Goal: Task Accomplishment & Management: Complete application form

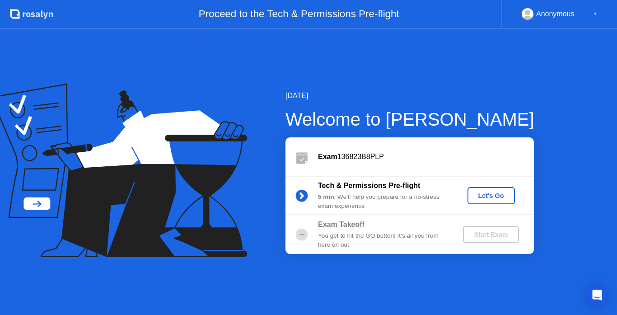
click at [489, 195] on div "Let's Go" at bounding box center [491, 195] width 40 height 7
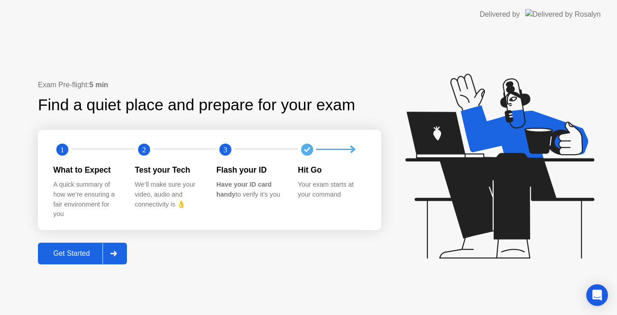
click at [71, 253] on div "Get Started" at bounding box center [72, 253] width 62 height 8
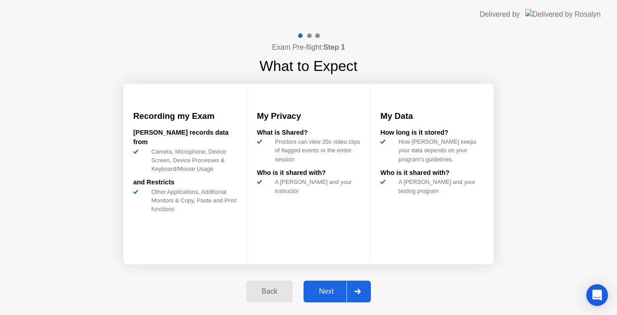
click at [328, 288] on div "Next" at bounding box center [326, 291] width 40 height 8
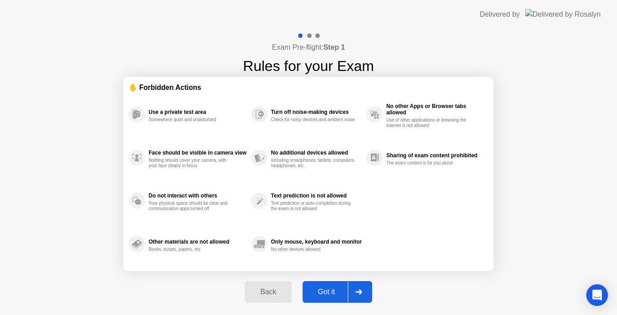
click at [328, 288] on div "Got it" at bounding box center [326, 292] width 42 height 8
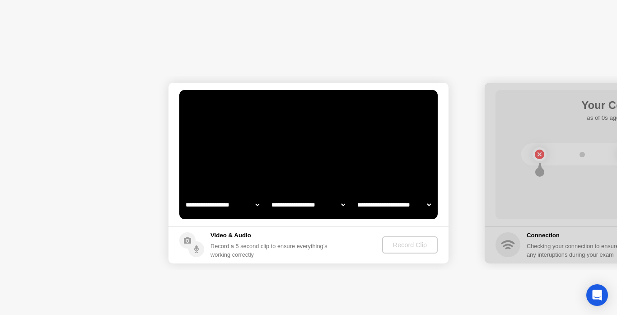
select select "**********"
select select "*******"
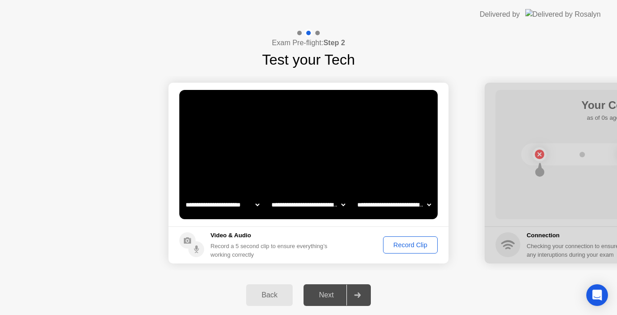
click at [428, 204] on select "**********" at bounding box center [393, 205] width 77 height 18
click at [327, 295] on div "Next" at bounding box center [326, 295] width 40 height 8
click at [404, 244] on div "Record Clip" at bounding box center [410, 244] width 48 height 7
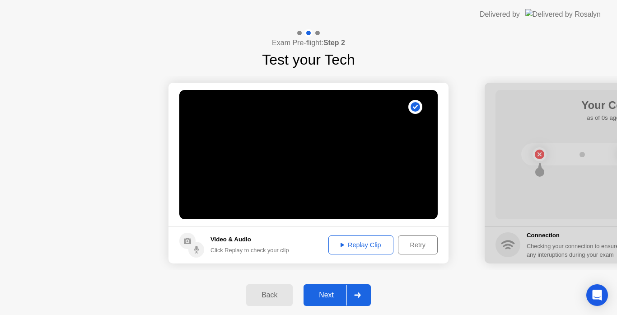
click at [362, 243] on div "Replay Clip" at bounding box center [361, 244] width 59 height 7
click at [341, 243] on icon at bounding box center [343, 245] width 4 height 5
click at [334, 295] on div "Next" at bounding box center [326, 295] width 40 height 8
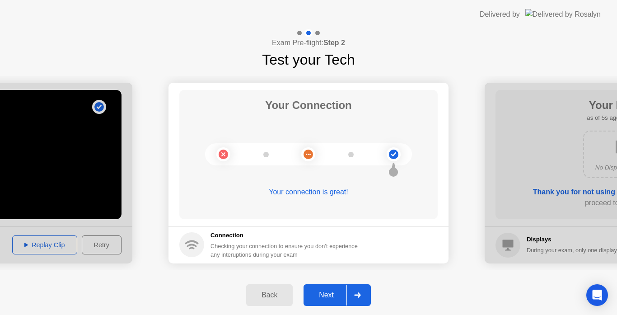
click at [330, 288] on button "Next" at bounding box center [337, 295] width 67 height 22
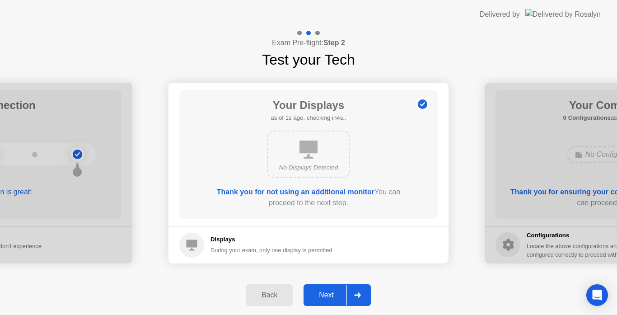
click at [329, 294] on div "Next" at bounding box center [326, 295] width 40 height 8
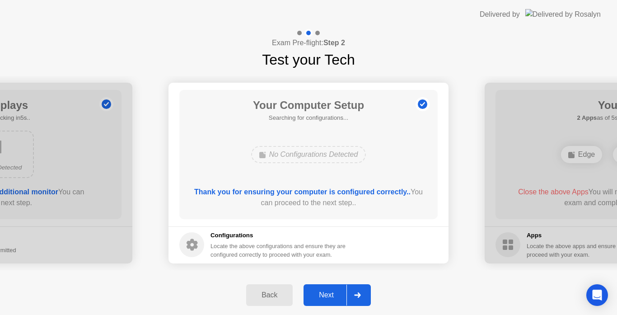
click at [329, 294] on div "Next" at bounding box center [326, 295] width 40 height 8
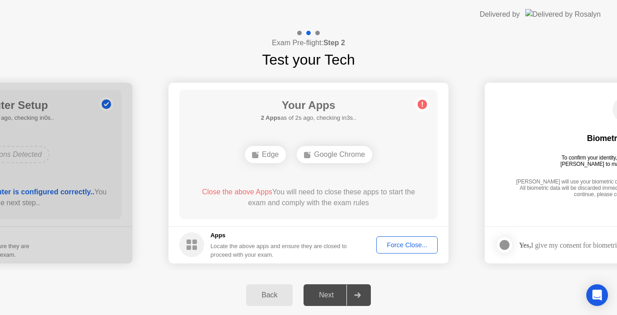
click at [399, 242] on div "Force Close..." at bounding box center [406, 244] width 55 height 7
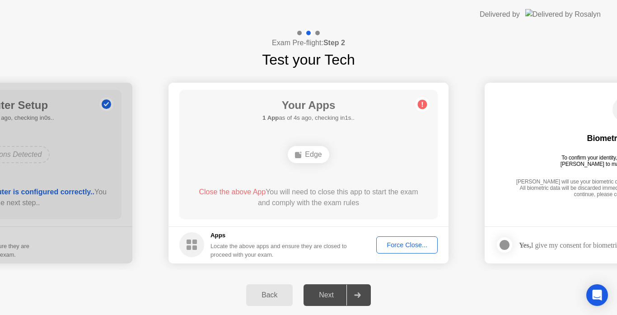
click at [325, 297] on div "Next" at bounding box center [326, 295] width 40 height 8
click at [404, 239] on button "Force Close..." at bounding box center [406, 244] width 61 height 17
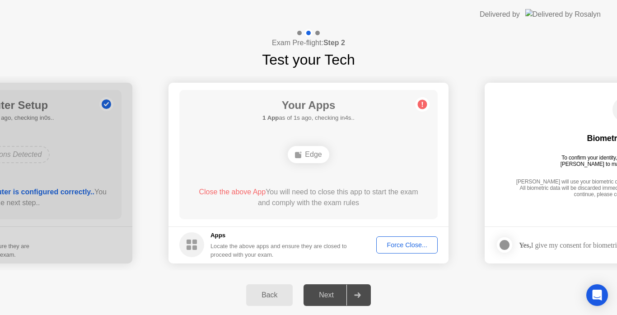
click at [397, 243] on div "Force Close..." at bounding box center [406, 244] width 55 height 7
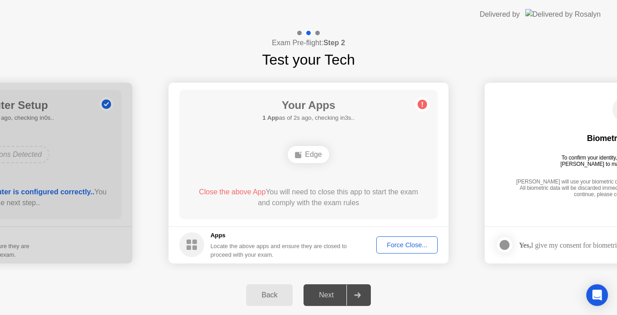
click at [357, 295] on icon at bounding box center [357, 294] width 6 height 5
click at [419, 244] on div "Force Close..." at bounding box center [406, 244] width 55 height 7
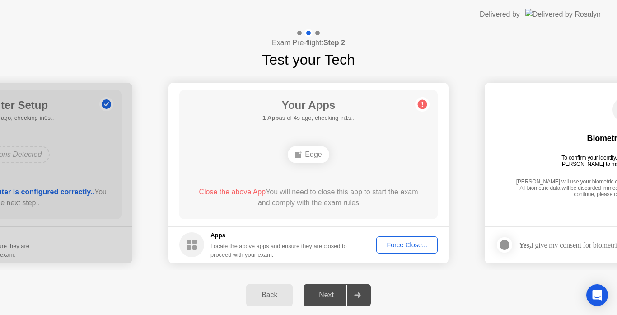
click at [376, 236] on button "Force Close..." at bounding box center [406, 244] width 61 height 17
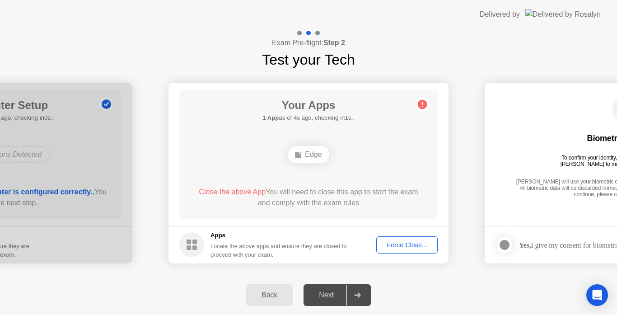
click at [309, 153] on div "Edge" at bounding box center [308, 154] width 41 height 17
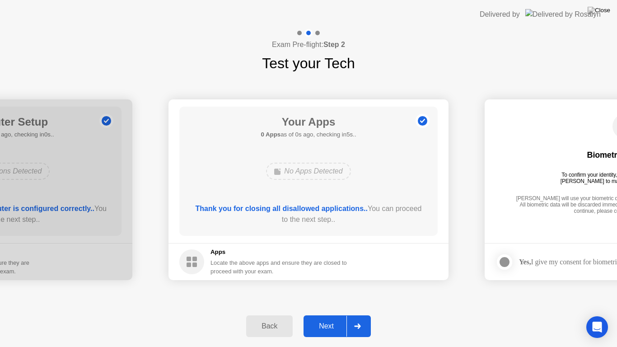
click at [328, 314] on div "Next" at bounding box center [326, 326] width 40 height 8
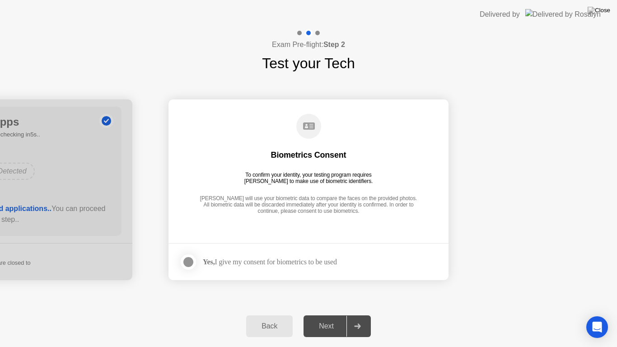
click at [327, 244] on footer "Yes, I give my consent for biometrics to be used" at bounding box center [308, 261] width 280 height 37
click at [309, 260] on div "Yes, I give my consent for biometrics to be used" at bounding box center [270, 261] width 134 height 9
click at [332, 144] on div "Biometrics Consent To confirm your identity, your testing program requires [PER…" at bounding box center [308, 165] width 258 height 116
click at [341, 151] on div "Biometrics Consent" at bounding box center [308, 155] width 75 height 11
click at [189, 261] on div at bounding box center [188, 262] width 11 height 11
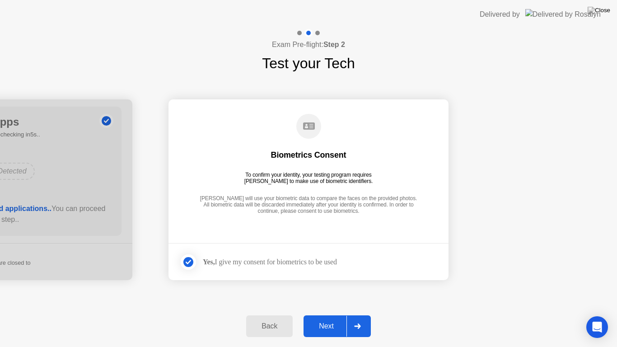
click at [330, 314] on div "Next" at bounding box center [326, 326] width 40 height 8
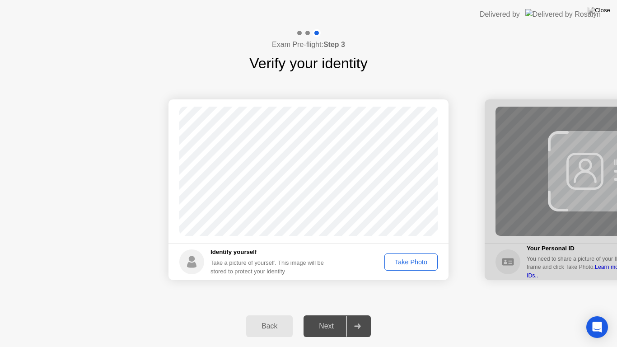
click at [407, 263] on div "Take Photo" at bounding box center [411, 261] width 47 height 7
click at [422, 262] on div "Retake" at bounding box center [416, 261] width 35 height 7
click at [422, 262] on div "Take Photo" at bounding box center [411, 261] width 47 height 7
click at [332, 314] on div "Next" at bounding box center [326, 326] width 40 height 8
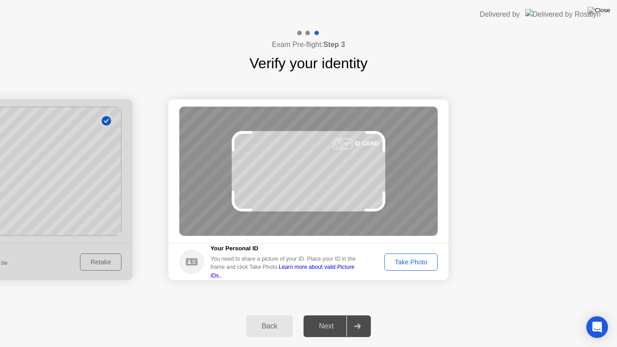
click at [409, 265] on div "Take Photo" at bounding box center [411, 261] width 47 height 7
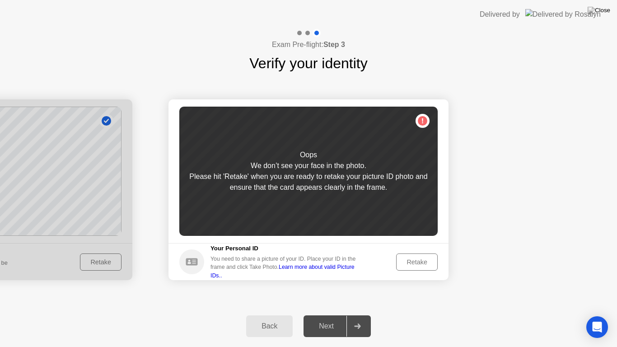
click at [409, 265] on div "Retake" at bounding box center [416, 261] width 35 height 7
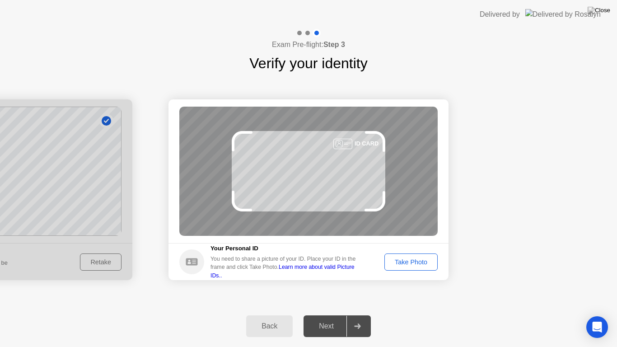
click at [409, 264] on div "Take Photo" at bounding box center [411, 261] width 47 height 7
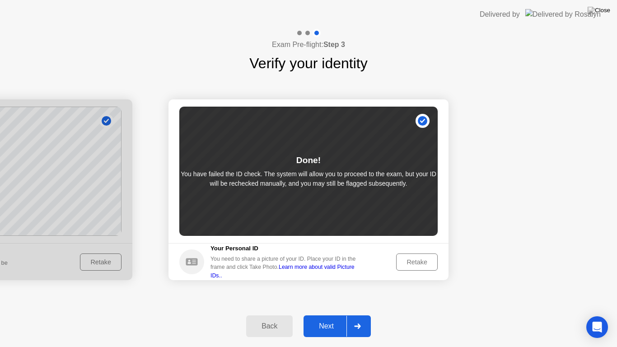
click at [330, 314] on div "Next" at bounding box center [326, 326] width 40 height 8
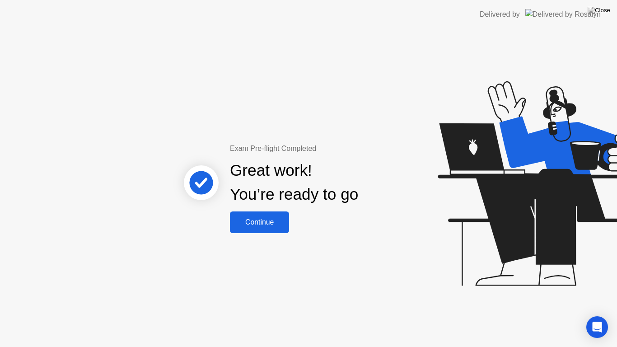
click at [261, 222] on div "Continue" at bounding box center [260, 222] width 54 height 8
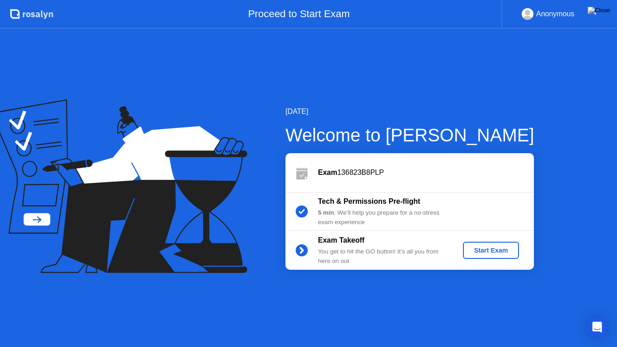
click at [479, 252] on div "Start Exam" at bounding box center [491, 250] width 48 height 7
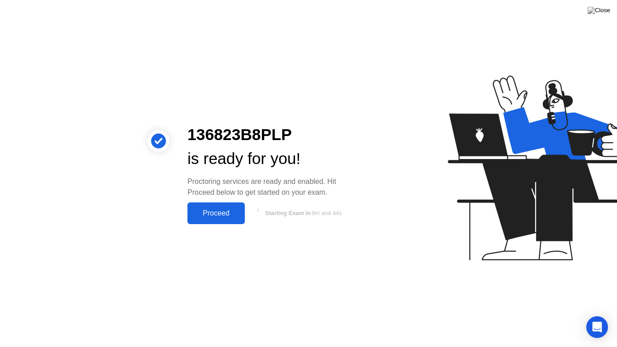
click at [219, 210] on div "Proceed" at bounding box center [216, 213] width 52 height 8
